Goal: Check status: Check status

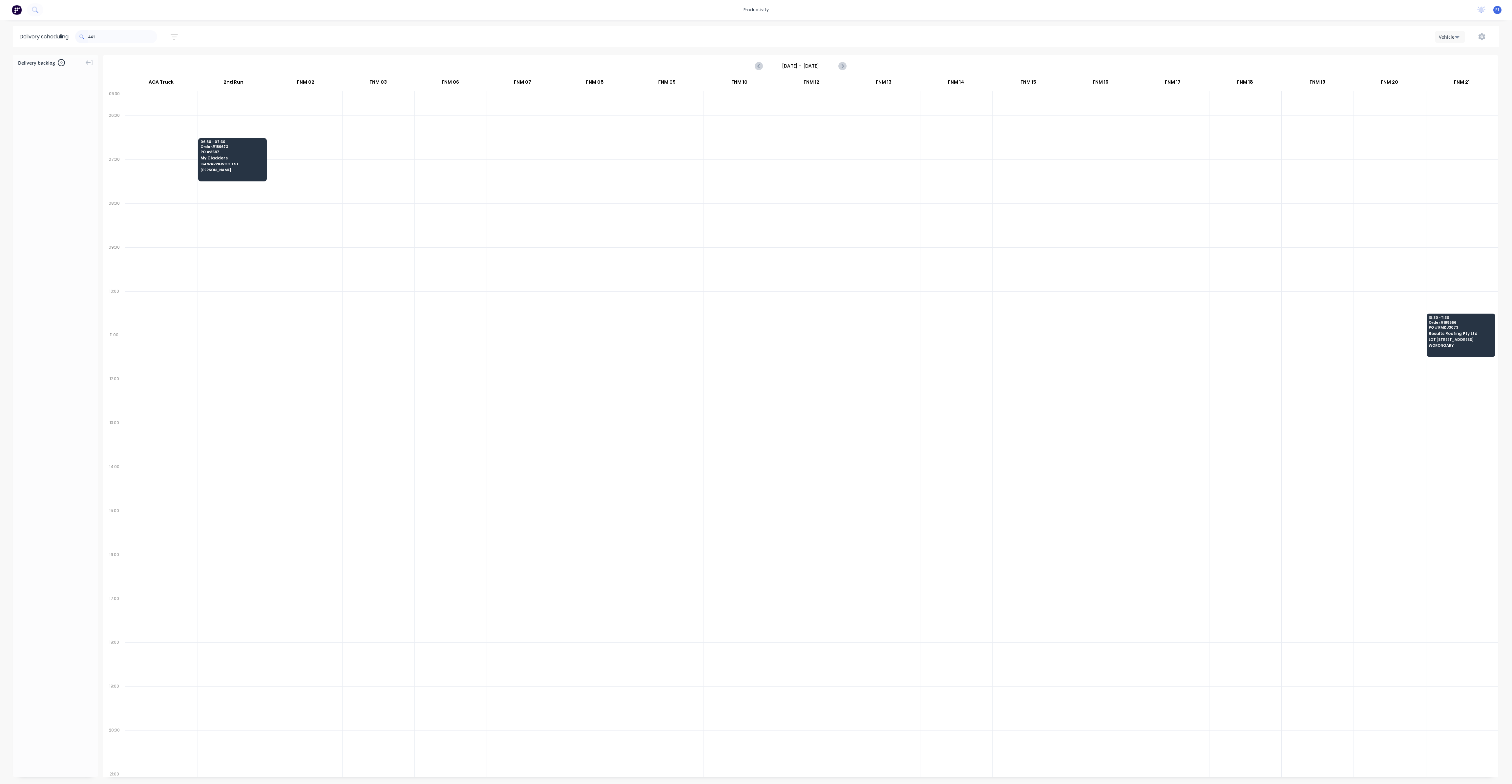
scroll to position [0, 1]
type input "4"
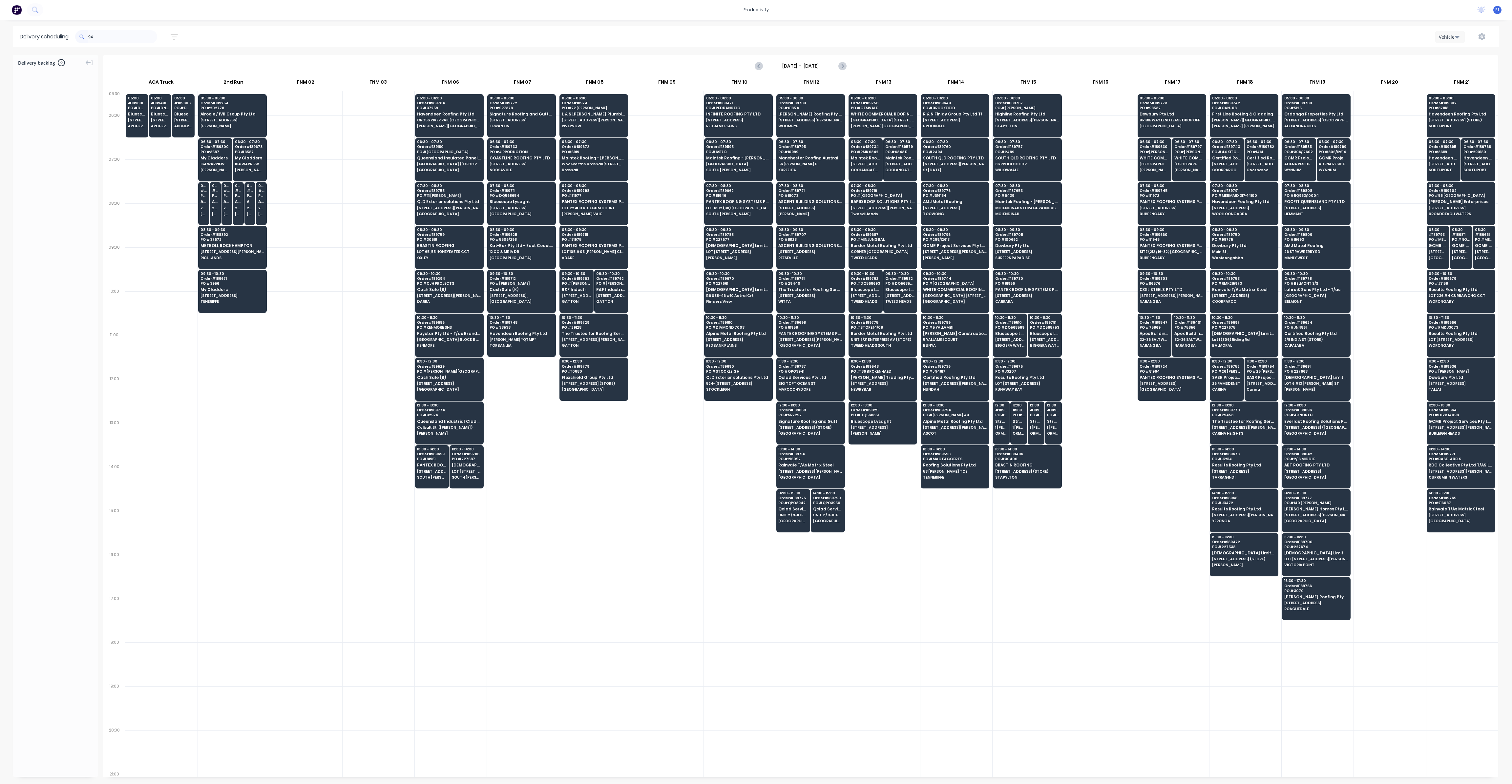
type input "9"
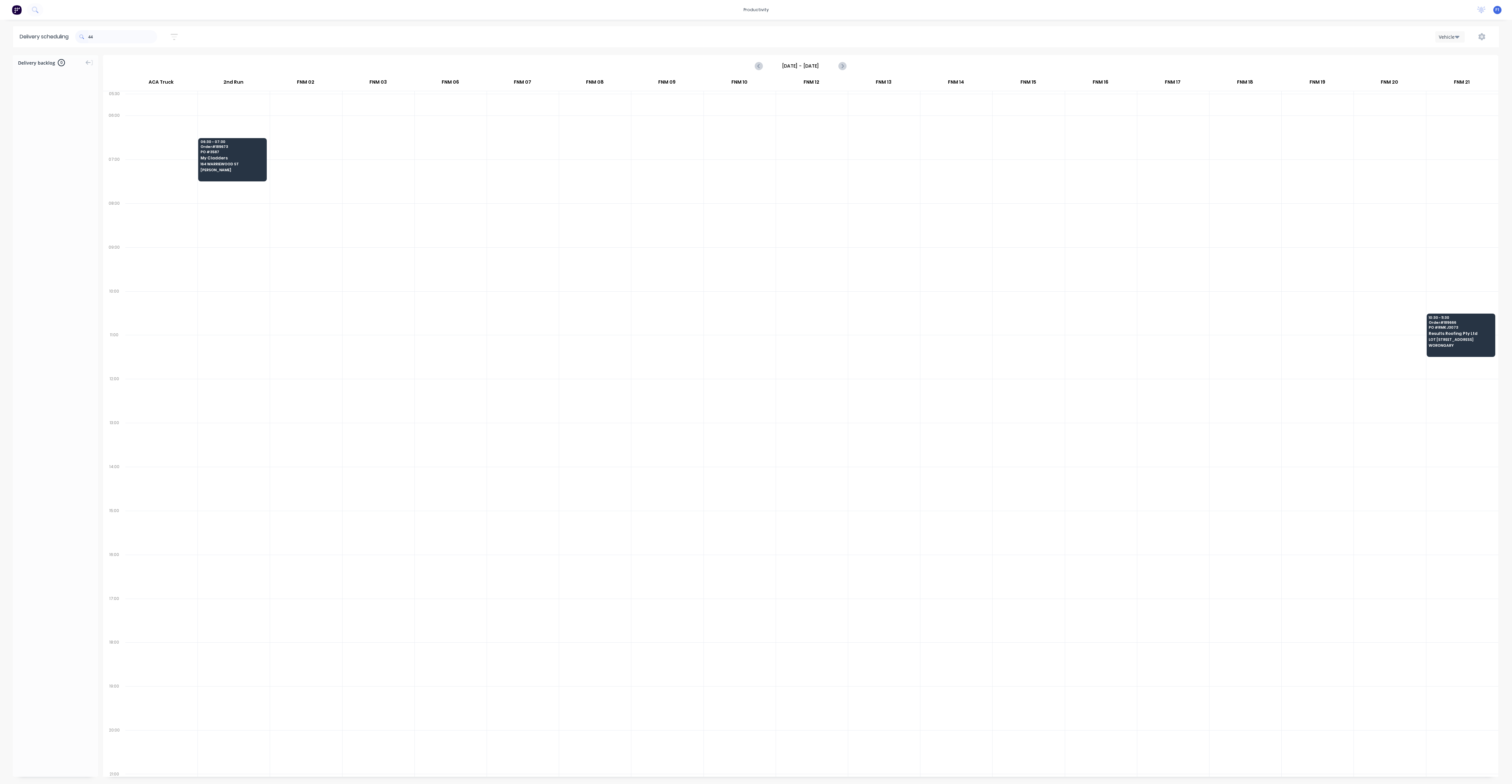
type input "4"
type input "9"
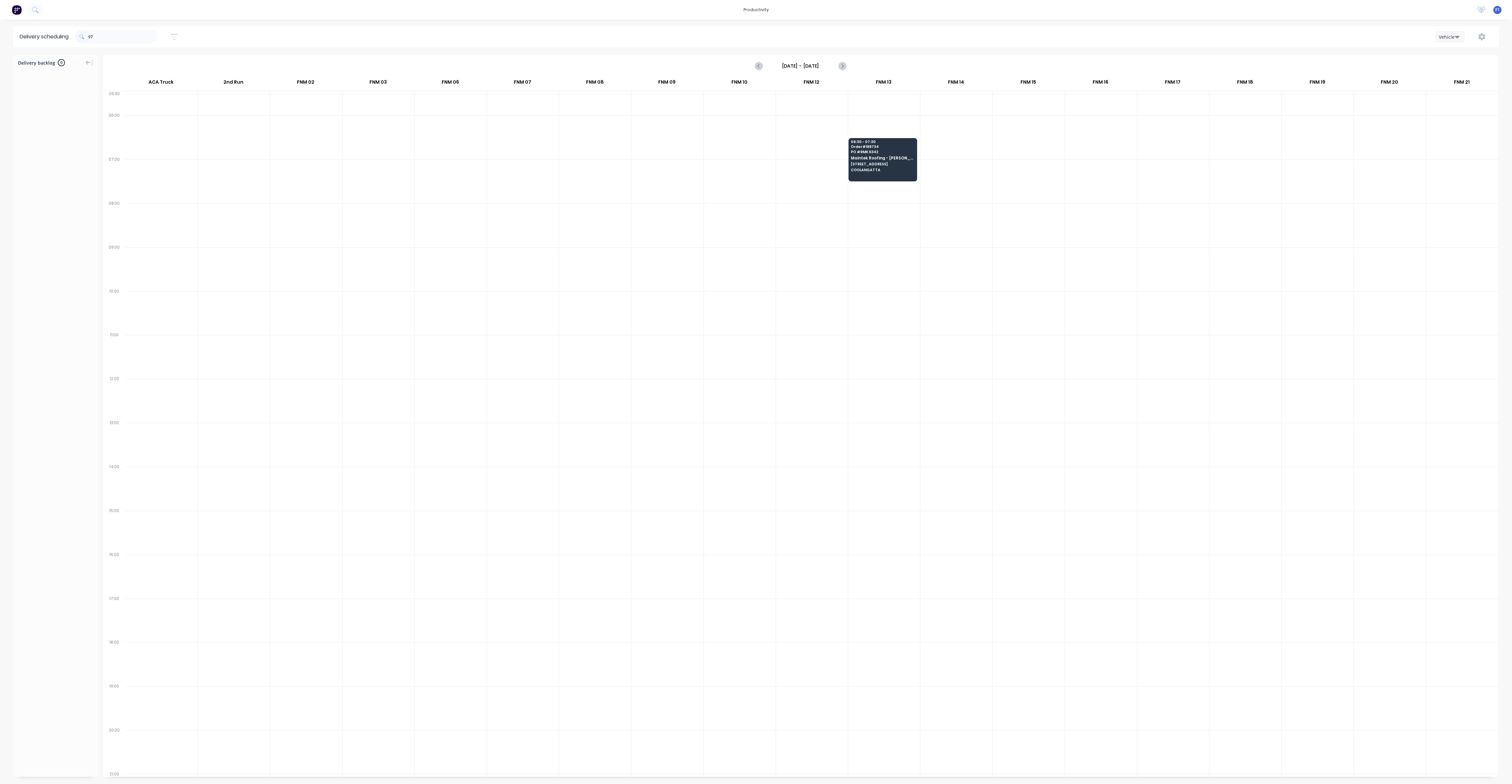
type input "9"
type input "7"
click at [105, 38] on input "802" at bounding box center [122, 36] width 69 height 13
type input "8"
click at [750, 338] on span "[STREET_ADDRESS]" at bounding box center [738, 339] width 63 height 4
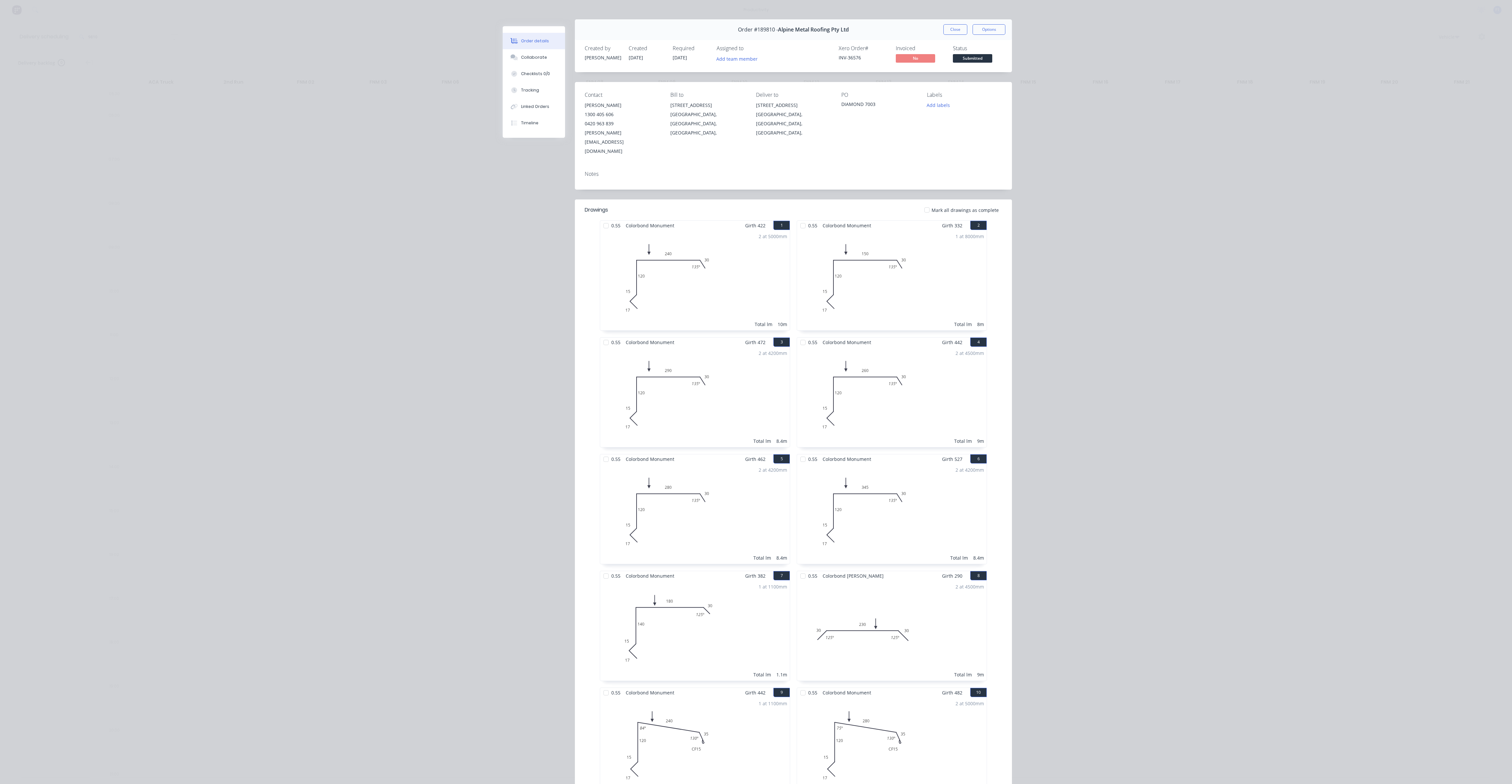
scroll to position [0, 0]
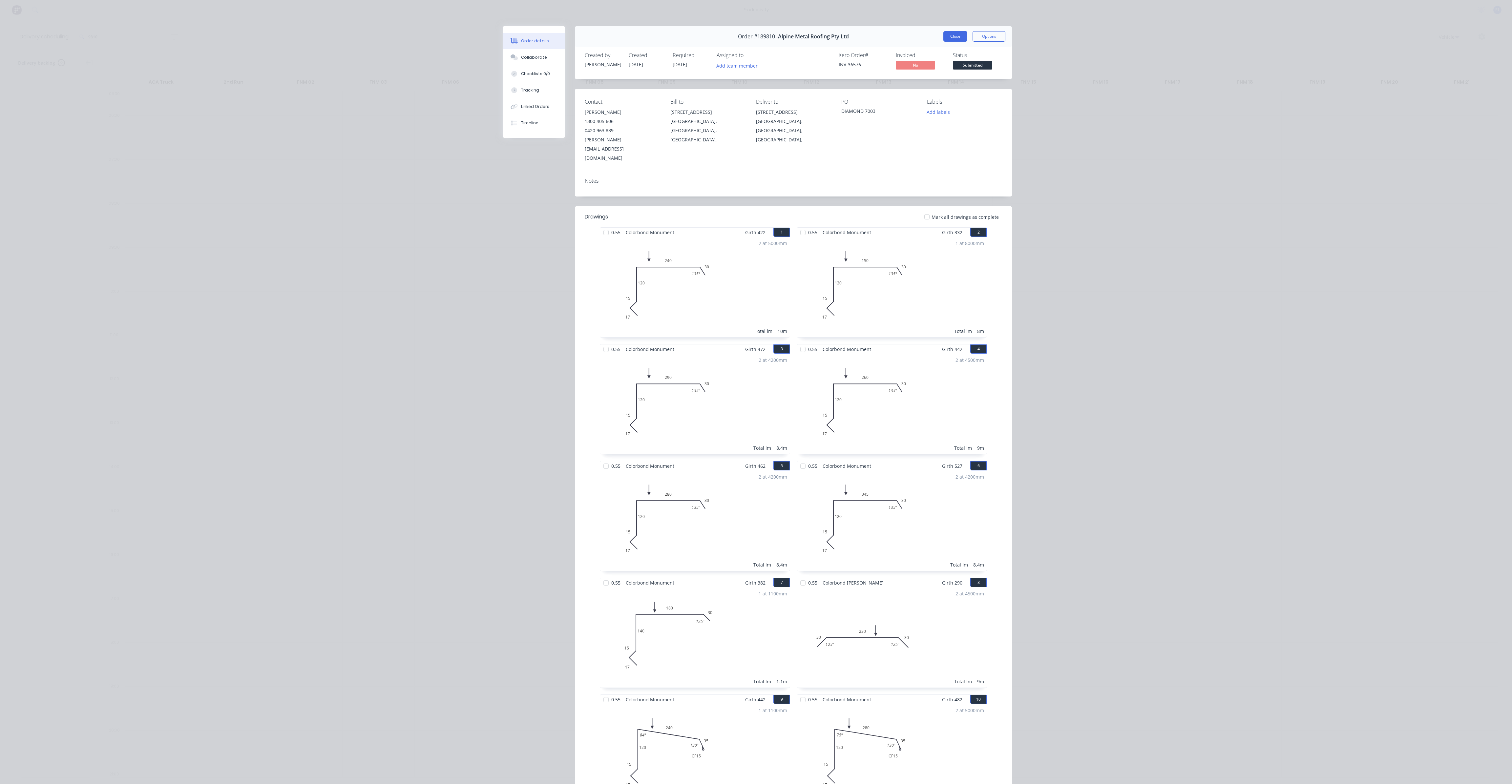
click at [943, 38] on button "Close" at bounding box center [955, 36] width 24 height 11
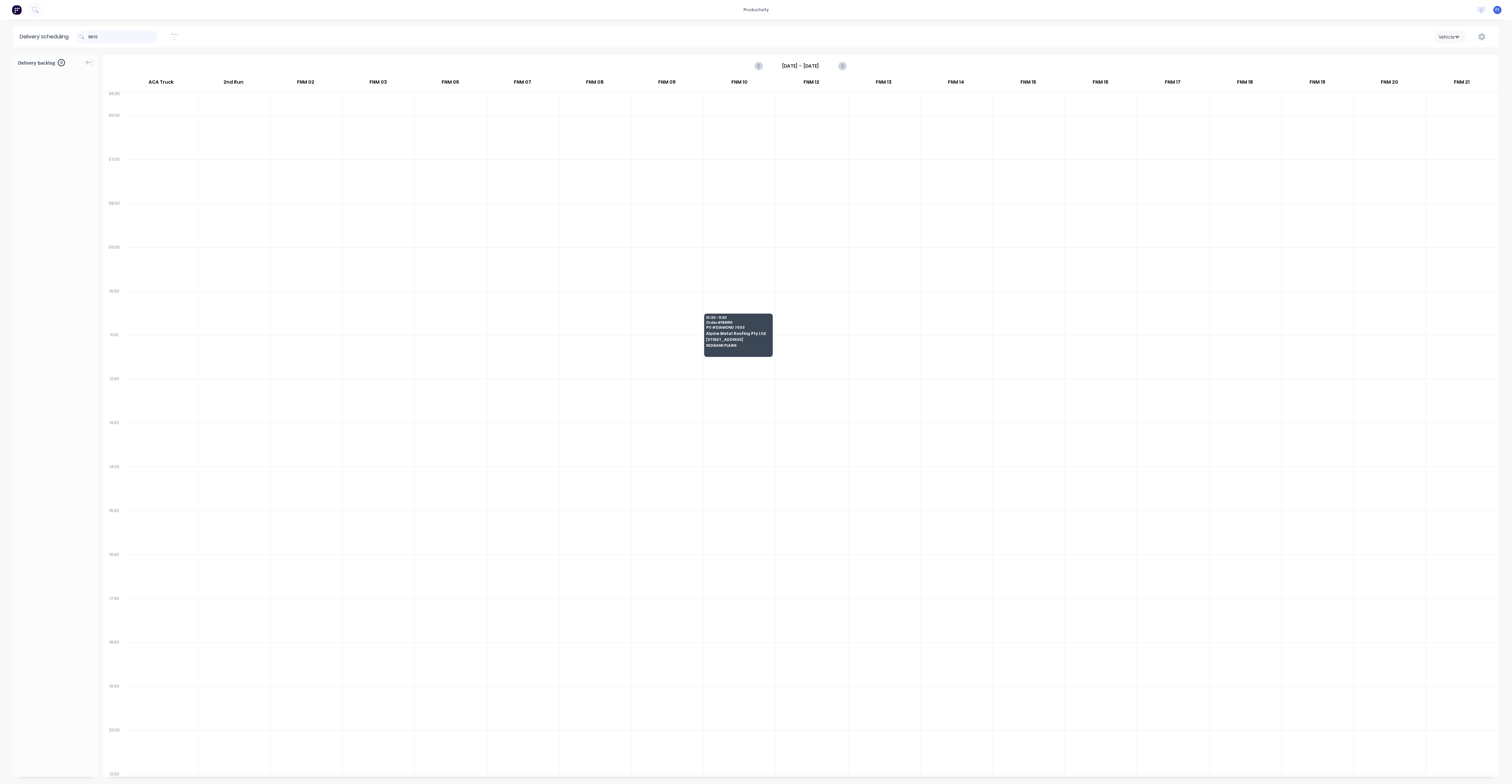
click at [112, 36] on input "9810" at bounding box center [122, 36] width 69 height 13
type input "9"
click at [734, 182] on div at bounding box center [738, 183] width 69 height 1
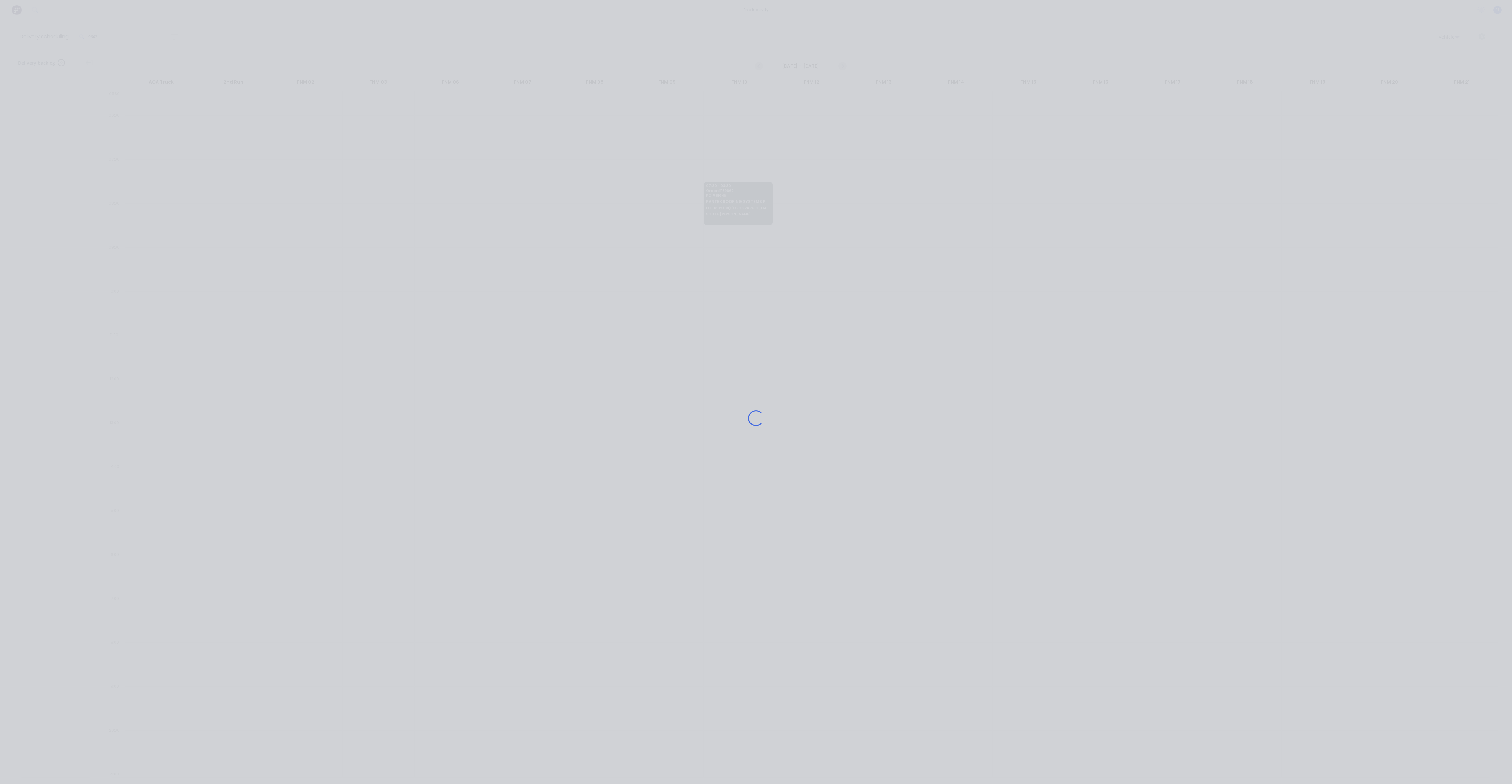
click at [737, 189] on div "Loading..." at bounding box center [756, 418] width 525 height 784
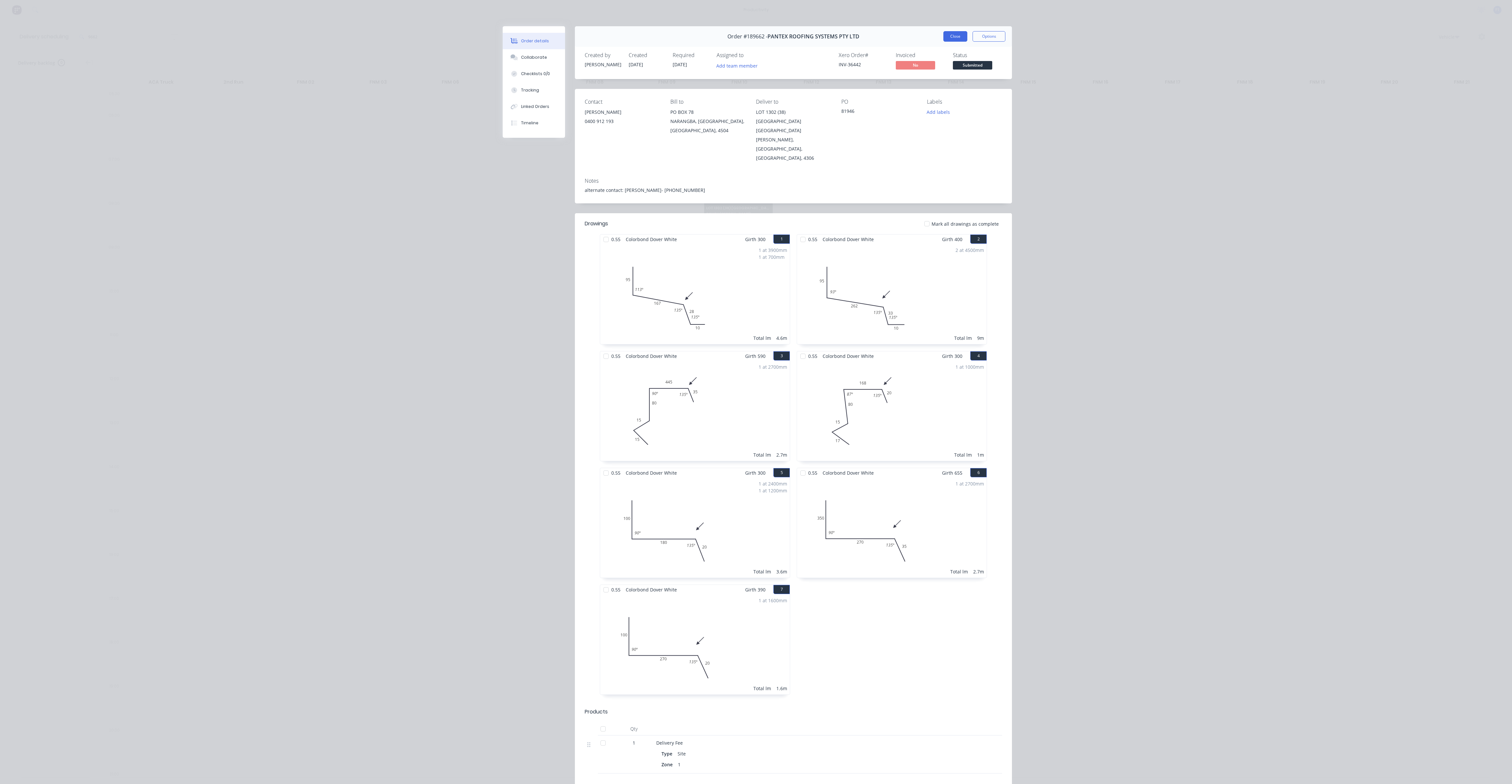
click at [947, 34] on button "Close" at bounding box center [955, 36] width 24 height 11
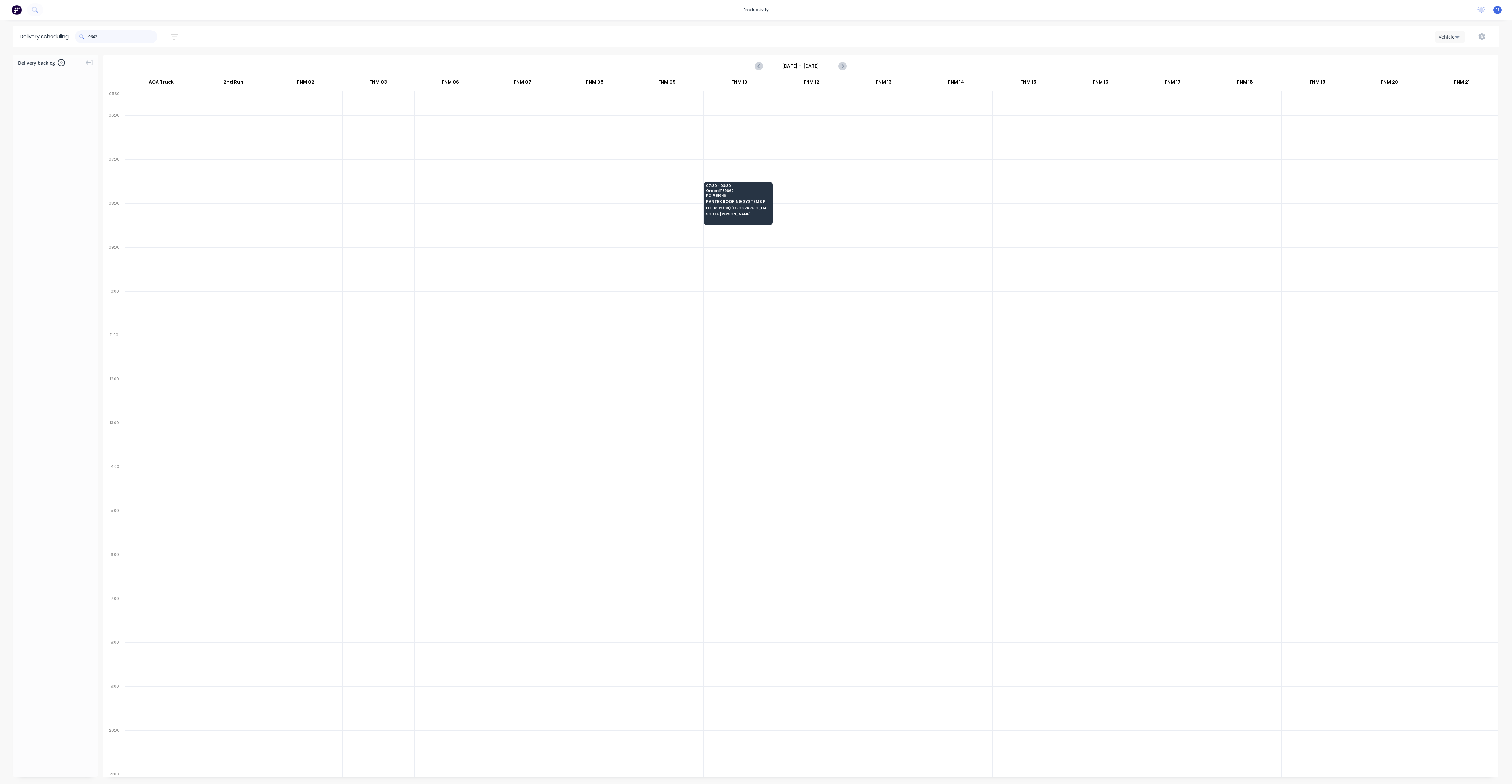
click at [142, 36] on input "9662" at bounding box center [122, 36] width 69 height 13
type input "9"
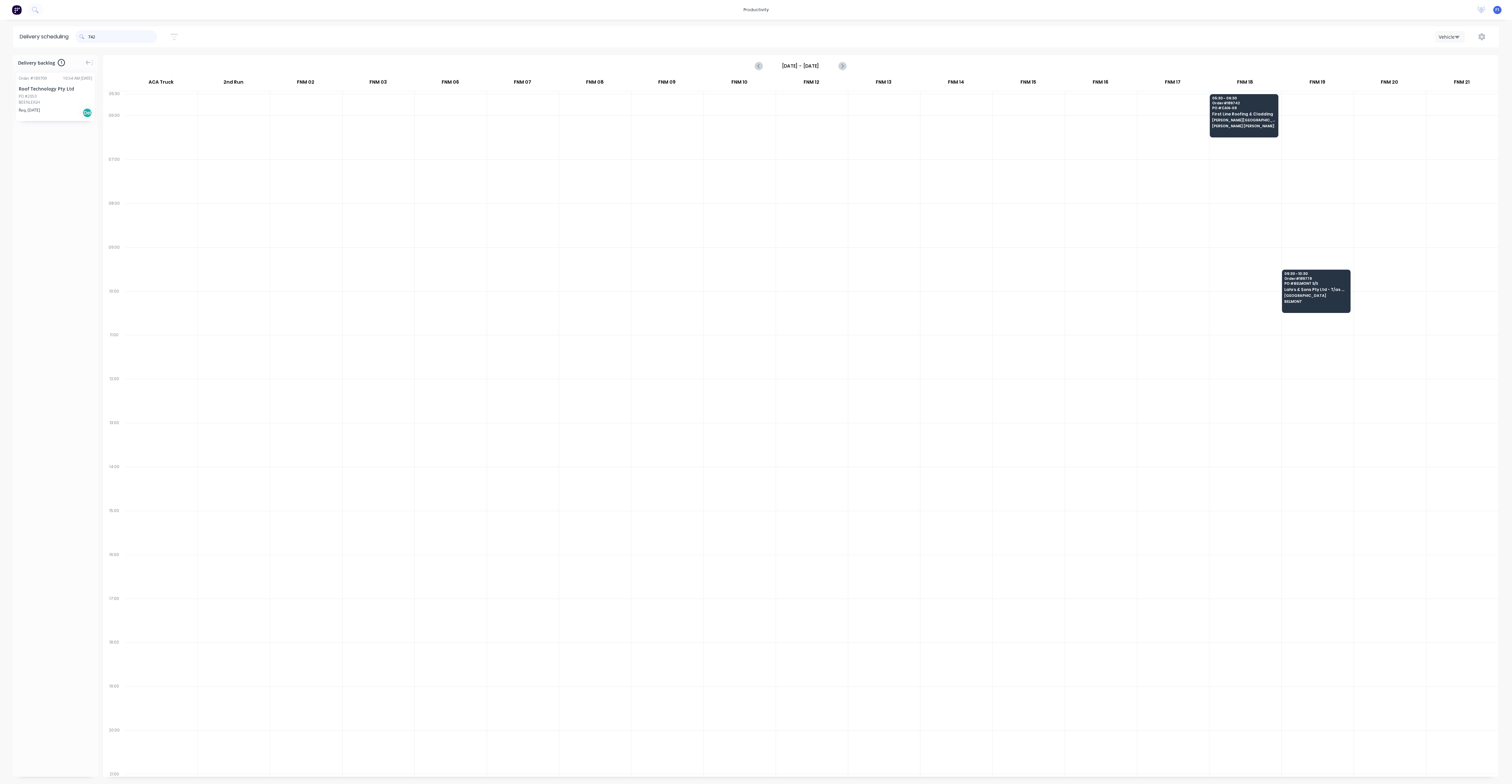
click at [116, 35] on input "742" at bounding box center [122, 36] width 69 height 13
type input "7"
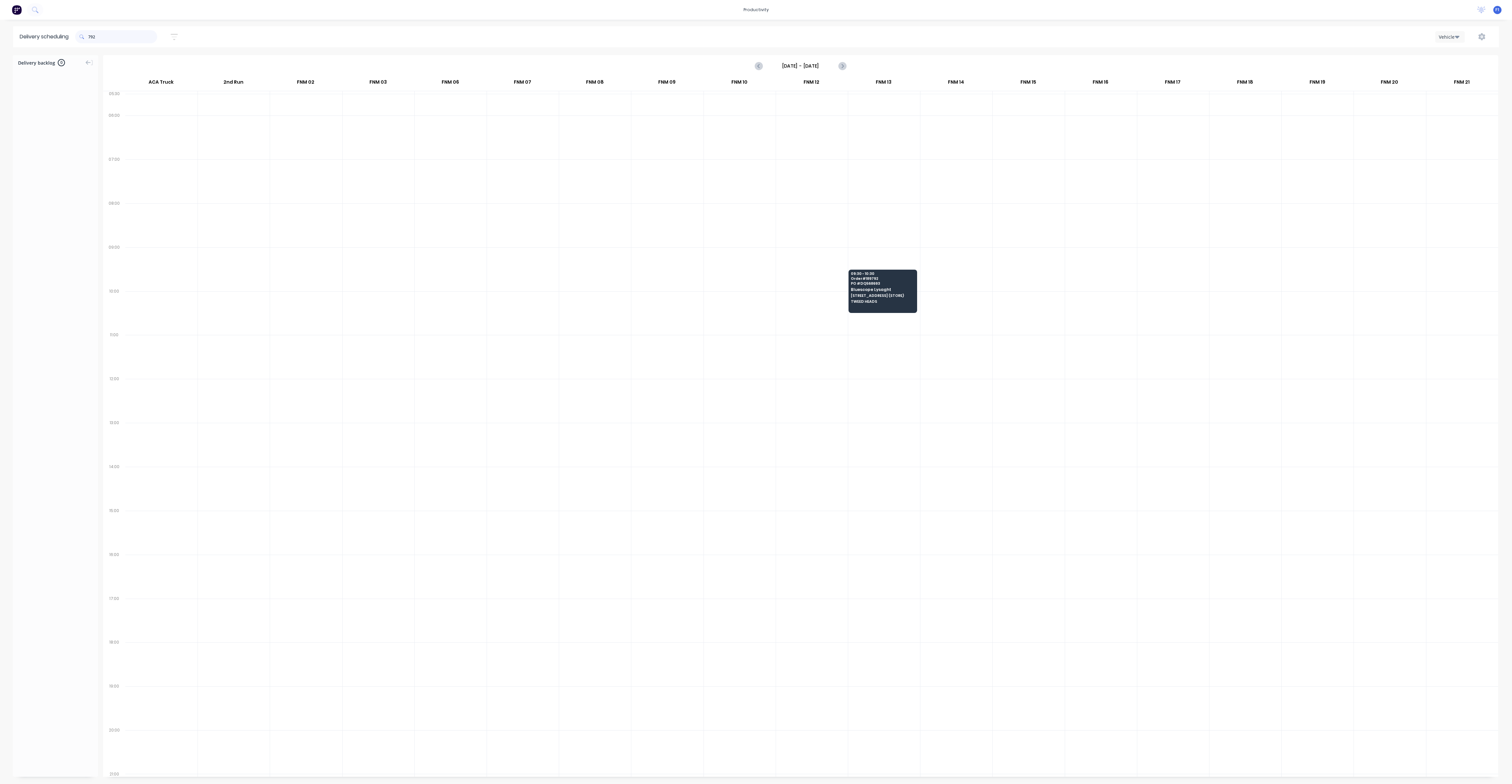
drag, startPoint x: 102, startPoint y: 41, endPoint x: 72, endPoint y: 38, distance: 30.1
click at [72, 38] on header "Delivery scheduling 792 Sort by Most recent Created date Required date Order nu…" at bounding box center [755, 37] width 1486 height 21
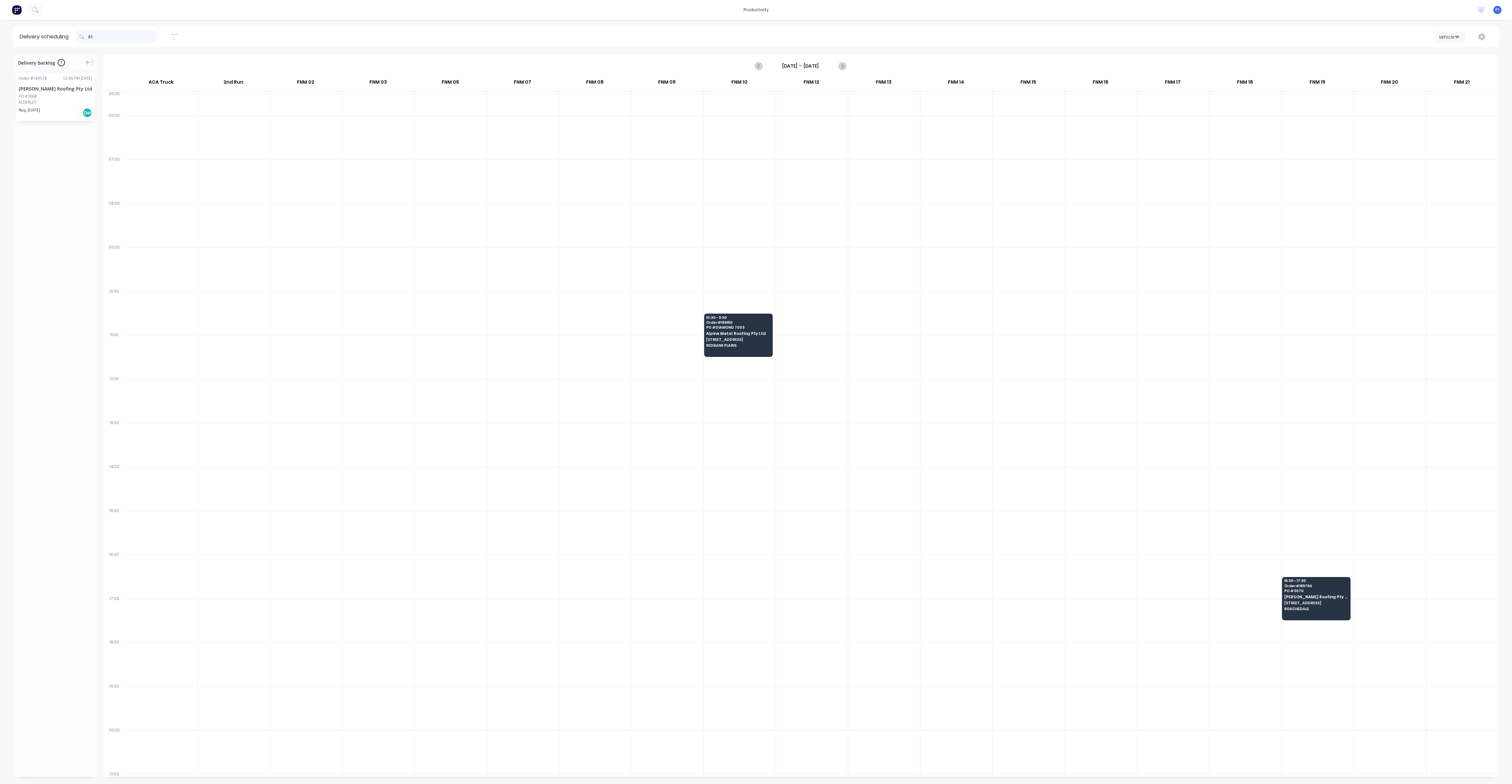
type input "8"
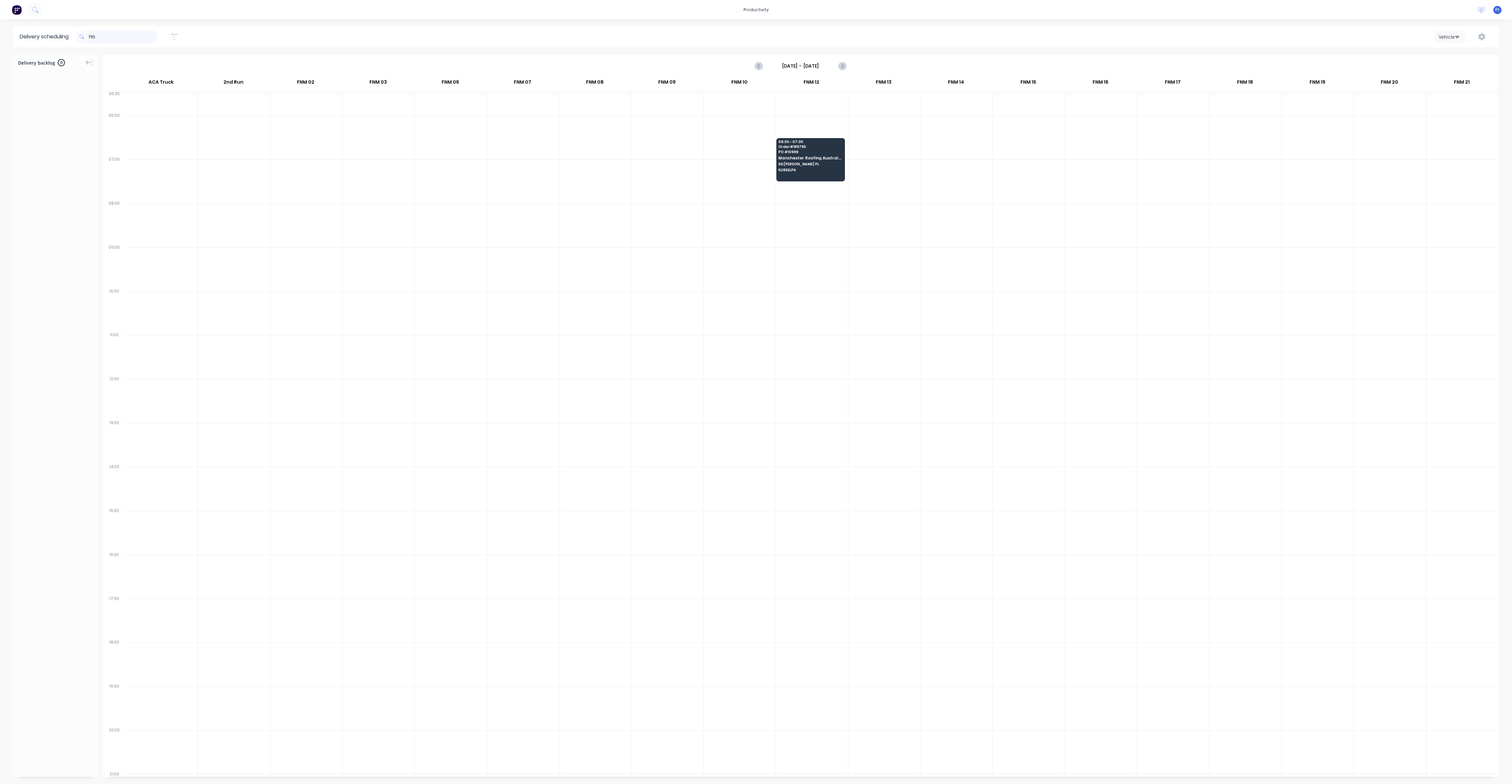
click at [145, 36] on input "795" at bounding box center [122, 36] width 69 height 13
type input "7"
click at [109, 33] on input "9781" at bounding box center [122, 36] width 69 height 13
type input "9"
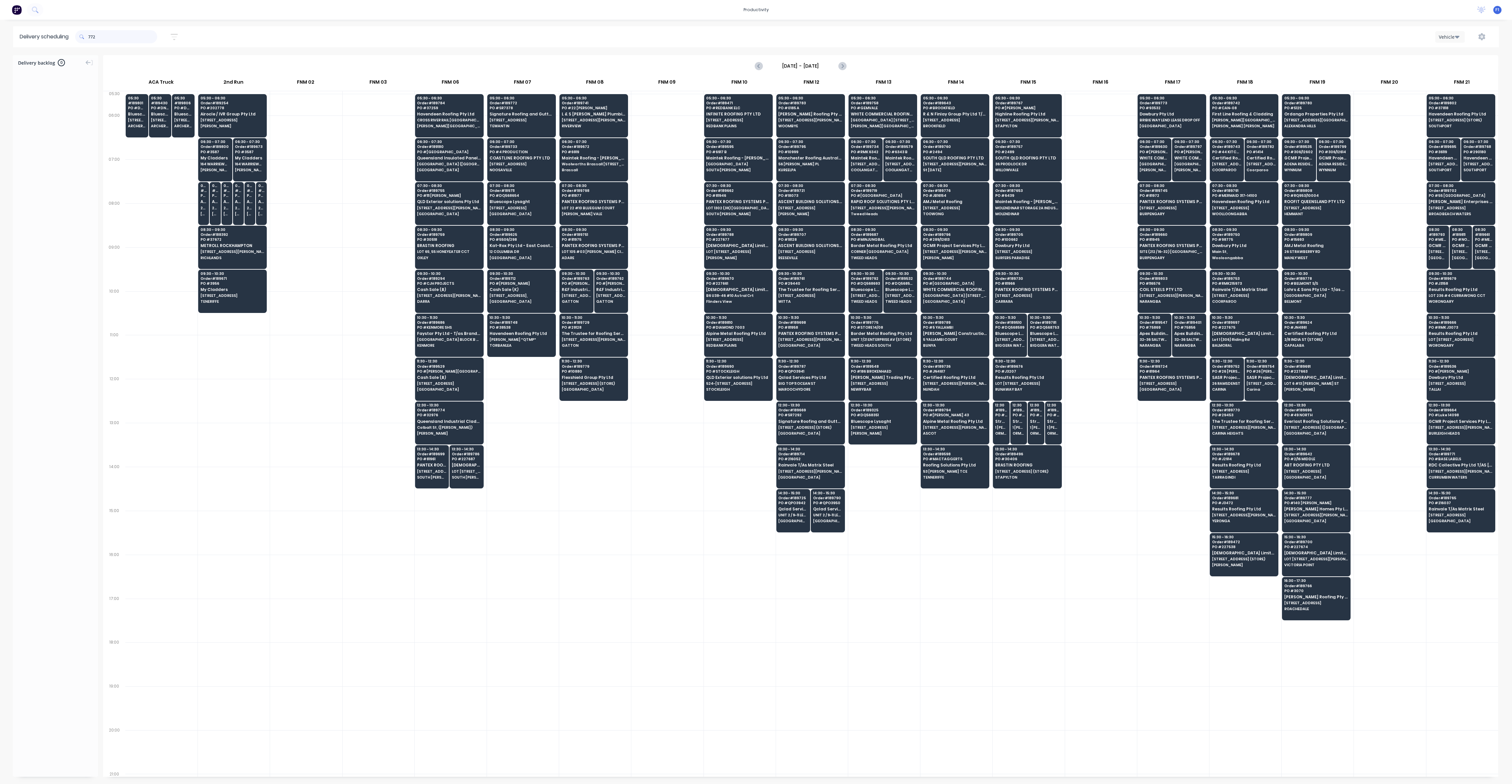
click at [114, 36] on input "772" at bounding box center [122, 36] width 69 height 13
type input "7"
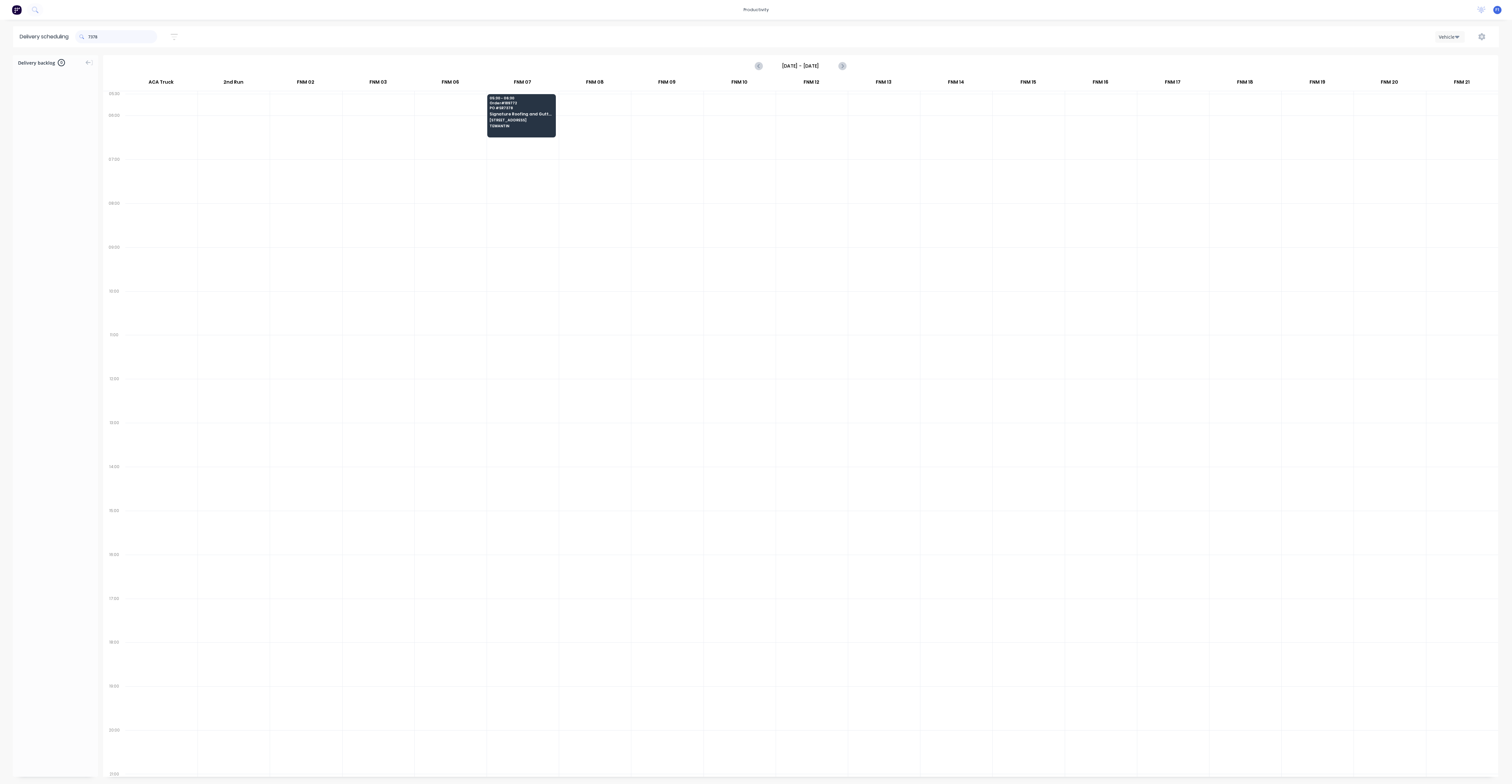
type input "7378"
